Goal: Information Seeking & Learning: Find specific fact

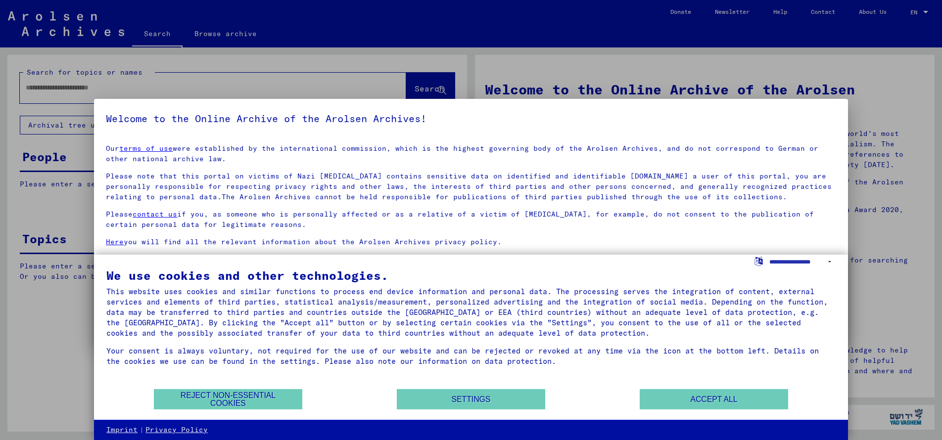
drag, startPoint x: 707, startPoint y: 396, endPoint x: 690, endPoint y: 390, distance: 17.4
click at [707, 396] on button "Accept all" at bounding box center [713, 399] width 148 height 20
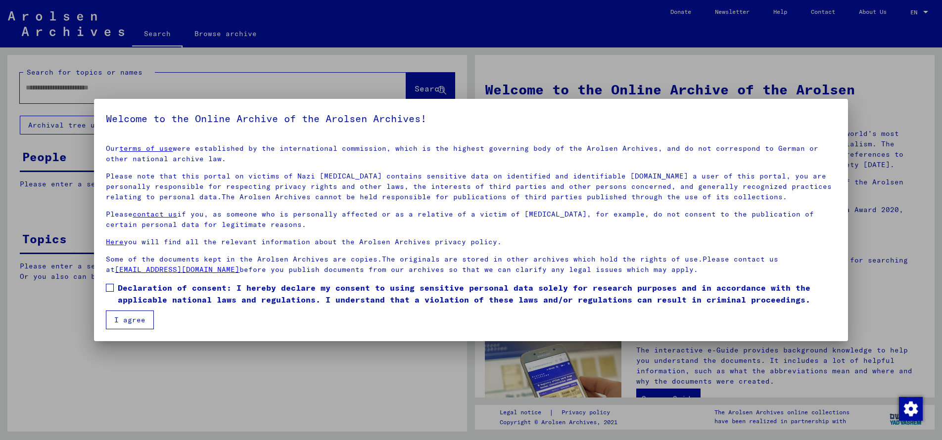
click at [108, 285] on span at bounding box center [110, 288] width 8 height 8
drag, startPoint x: 126, startPoint y: 317, endPoint x: 140, endPoint y: 320, distance: 14.8
click at [126, 317] on button "I agree" at bounding box center [130, 320] width 48 height 19
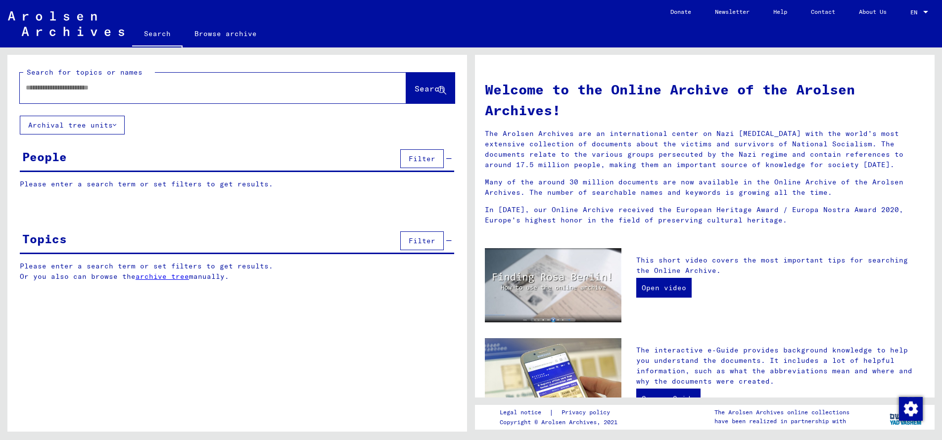
drag, startPoint x: 107, startPoint y: 88, endPoint x: 210, endPoint y: 96, distance: 103.2
click at [109, 88] on input "text" at bounding box center [201, 88] width 351 height 10
drag, startPoint x: 431, startPoint y: 87, endPoint x: 436, endPoint y: 88, distance: 5.2
click at [431, 87] on span "Search" at bounding box center [429, 89] width 30 height 10
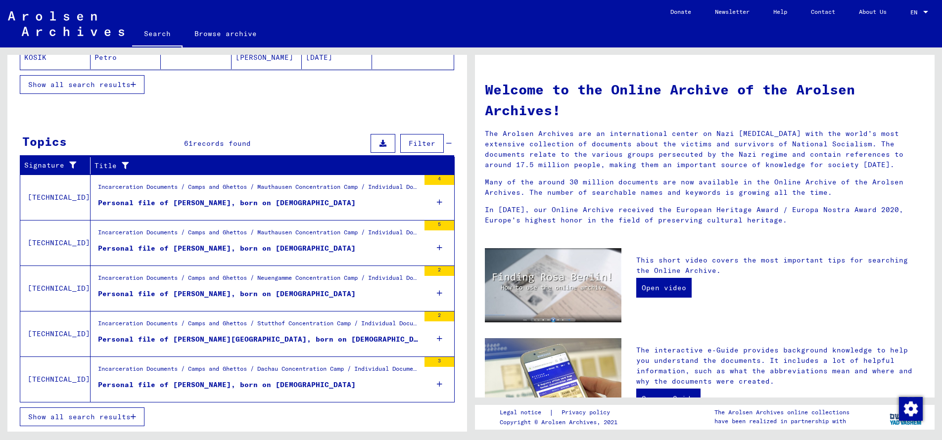
scroll to position [252, 0]
click at [91, 417] on span "Show all search results" at bounding box center [79, 416] width 102 height 9
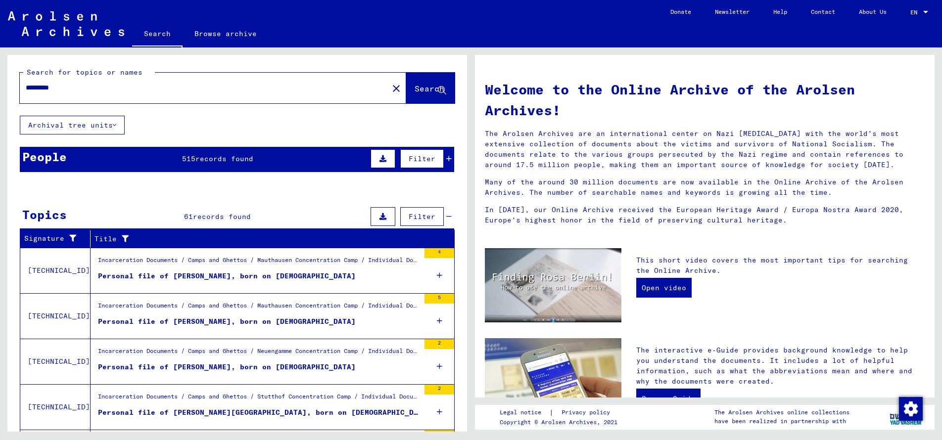
scroll to position [0, 0]
click at [87, 84] on input "*********" at bounding box center [201, 88] width 351 height 10
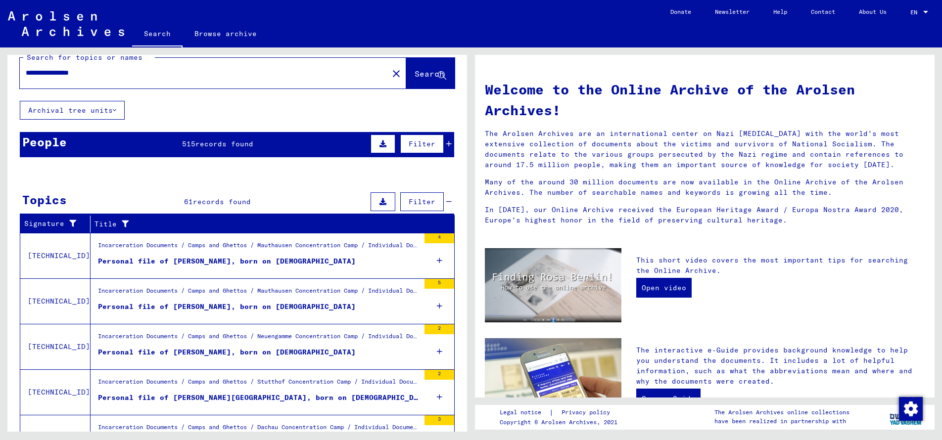
scroll to position [15, 0]
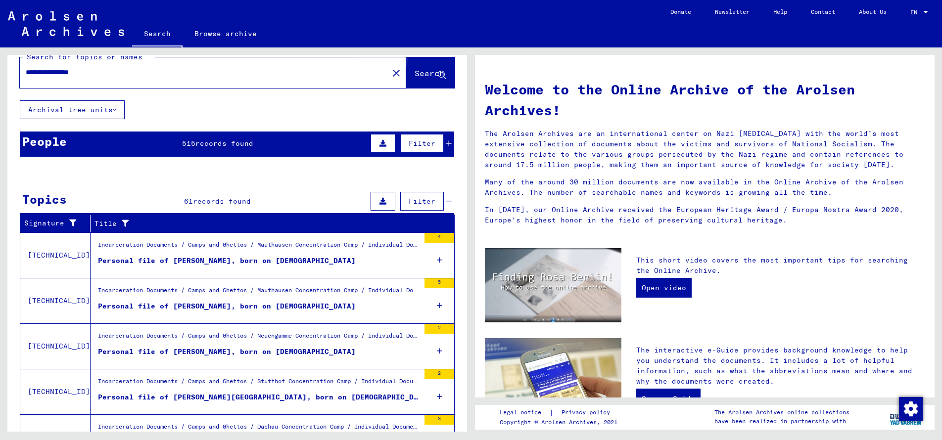
click at [420, 70] on span "Search" at bounding box center [429, 73] width 30 height 10
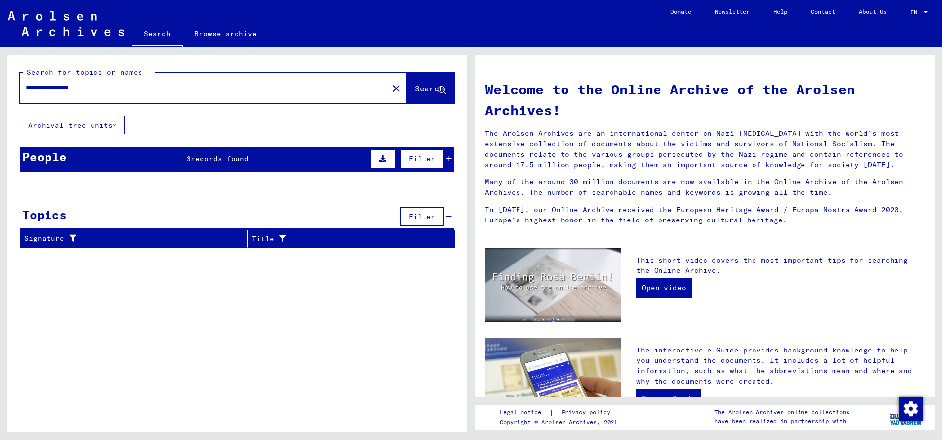
click at [142, 82] on div "**********" at bounding box center [198, 88] width 357 height 22
click at [111, 89] on input "**********" at bounding box center [201, 88] width 351 height 10
type input "*********"
click at [415, 89] on span "Search" at bounding box center [429, 89] width 30 height 10
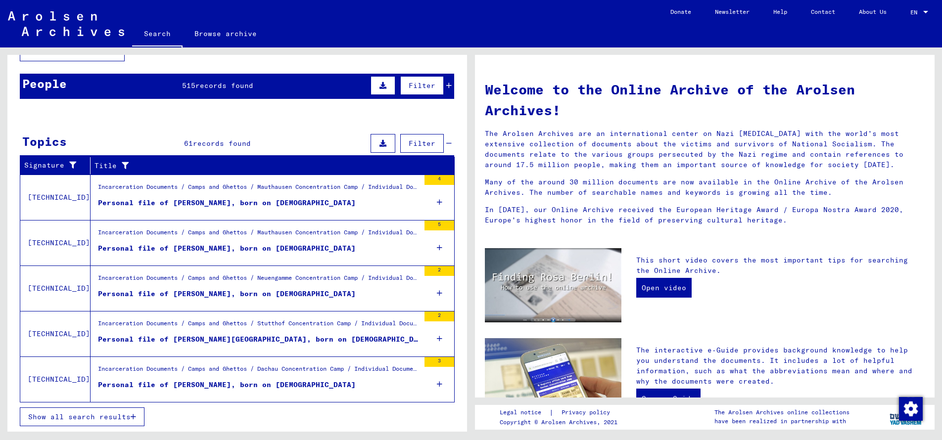
drag, startPoint x: 109, startPoint y: 418, endPoint x: 138, endPoint y: 402, distance: 33.4
click at [109, 417] on span "Show all search results" at bounding box center [79, 416] width 102 height 9
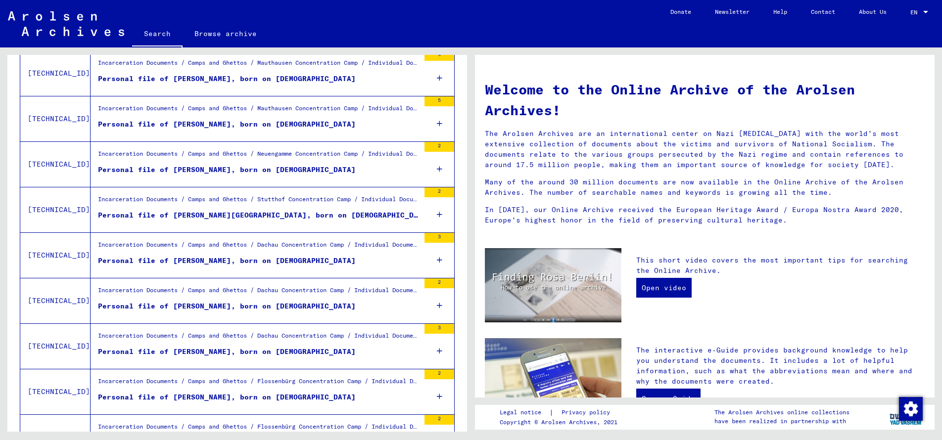
scroll to position [198, 0]
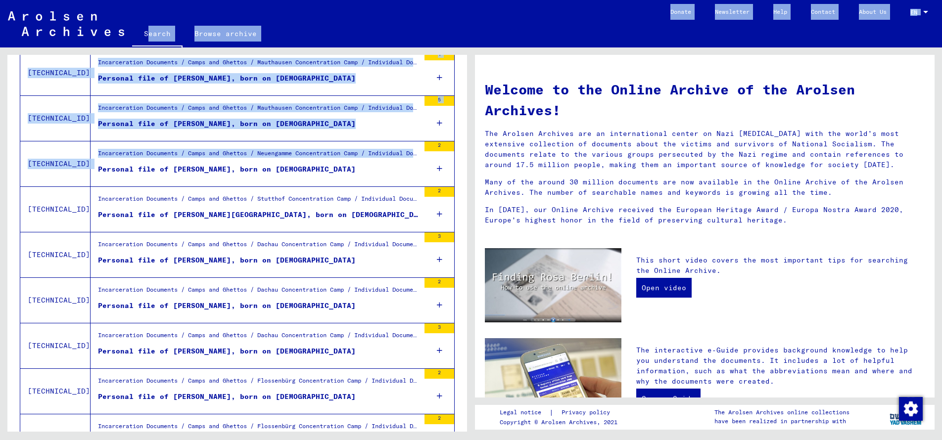
drag, startPoint x: 227, startPoint y: 70, endPoint x: 252, endPoint y: 144, distance: 77.9
click at [311, 159] on mat-sidenav-content "Search Browse archive Detailed questions/information about the documents? Send …" at bounding box center [471, 220] width 942 height 440
